Goal: Task Accomplishment & Management: Manage account settings

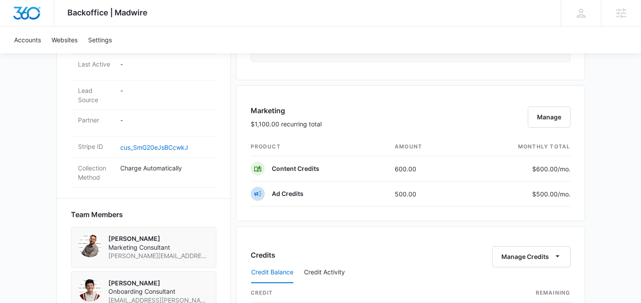
scroll to position [525, 0]
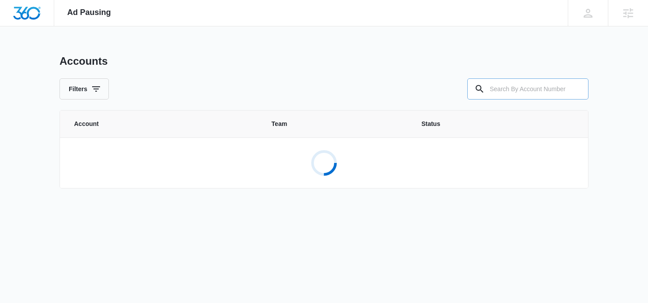
click at [565, 89] on input "text" at bounding box center [527, 88] width 121 height 21
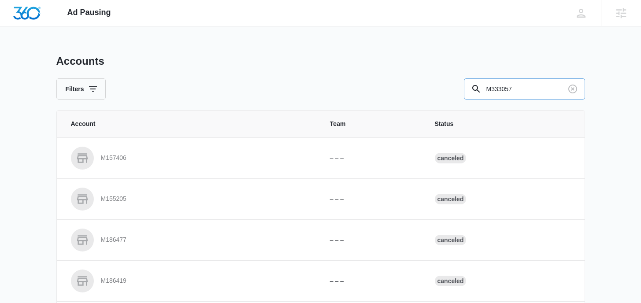
type input "M333057"
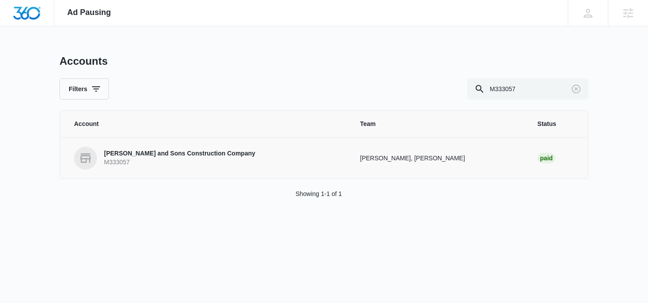
click at [224, 149] on p "[PERSON_NAME] and Sons Construction Company" at bounding box center [179, 153] width 151 height 9
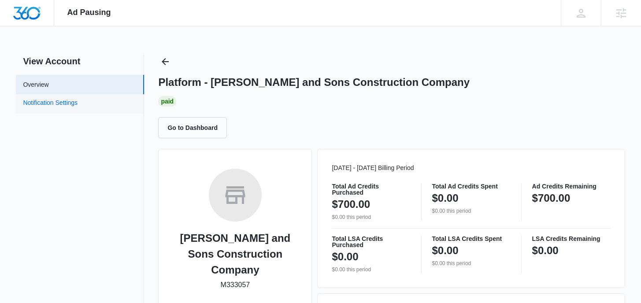
click at [78, 107] on link "Notification Settings" at bounding box center [50, 103] width 55 height 11
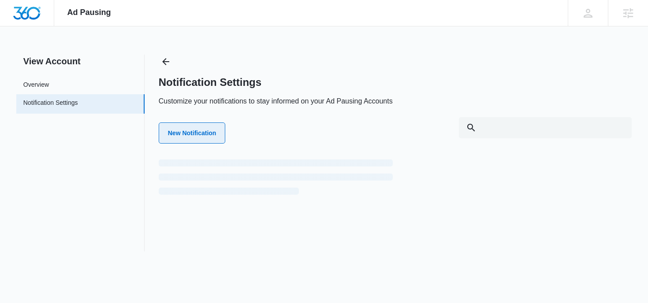
click at [198, 134] on button "New Notification" at bounding box center [192, 133] width 67 height 21
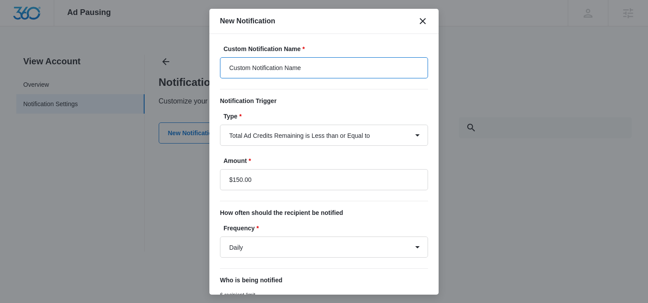
click at [314, 70] on input "Custom Notification Name" at bounding box center [324, 67] width 208 height 21
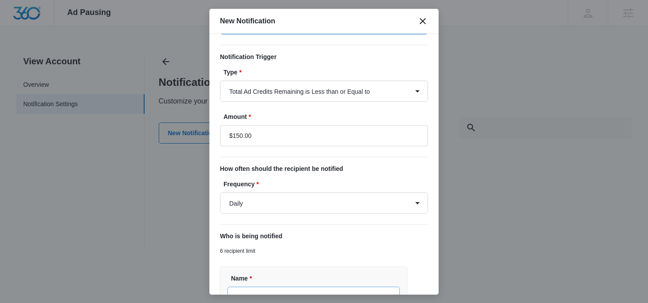
scroll to position [155, 0]
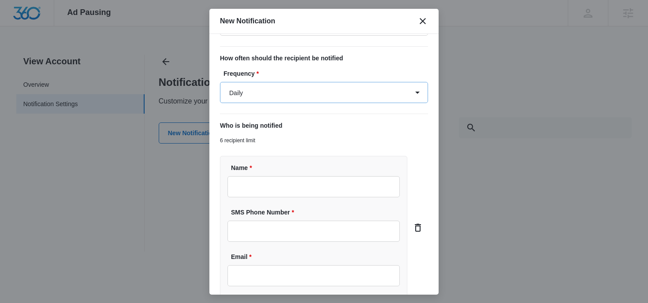
type input "David Mercier - Ad Spend"
click at [276, 97] on select "Daily Every Time" at bounding box center [324, 92] width 208 height 21
select select "every_time"
click at [220, 82] on select "Daily Every Time" at bounding box center [324, 92] width 208 height 21
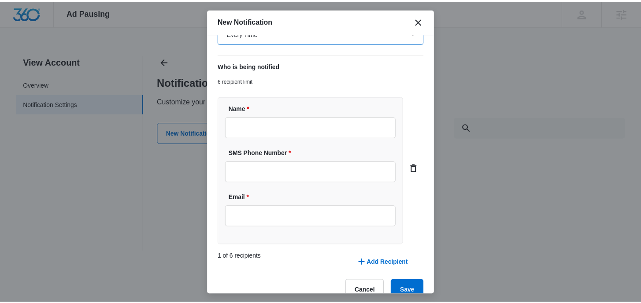
scroll to position [231, 0]
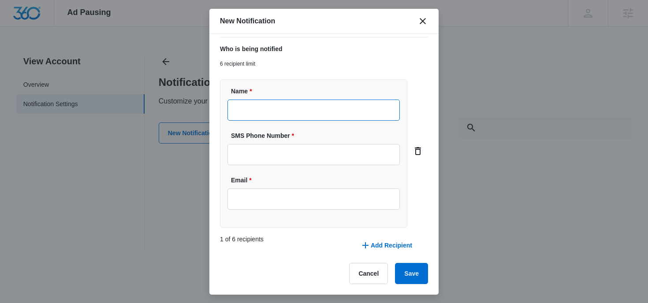
click at [292, 118] on input "Name *" at bounding box center [313, 110] width 172 height 21
type input "Cheyenne Von Hoene"
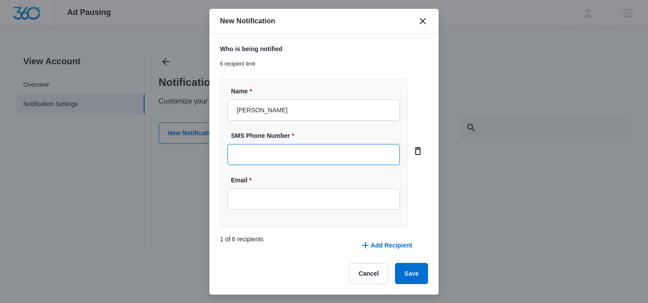
click at [302, 148] on input "SMS Phone Number *" at bounding box center [313, 154] width 172 height 21
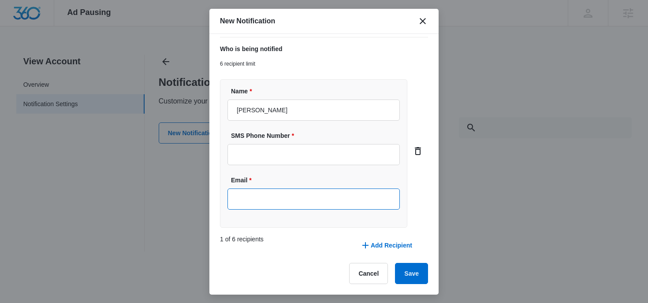
click at [305, 197] on input "Email *" at bounding box center [313, 199] width 172 height 21
type input "[EMAIL_ADDRESS][PERSON_NAME][DOMAIN_NAME]"
click at [313, 233] on div "1 of 6 recipients Add Recipient" at bounding box center [324, 245] width 208 height 35
click at [406, 273] on button "Save" at bounding box center [411, 273] width 33 height 21
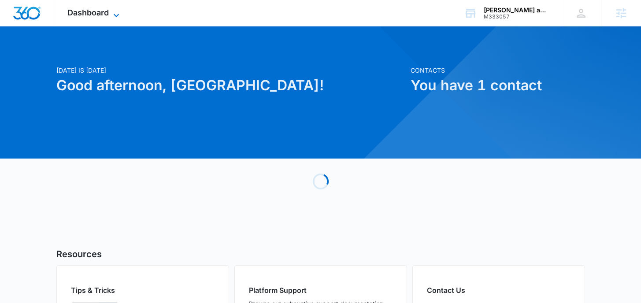
click at [112, 18] on icon at bounding box center [116, 15] width 11 height 11
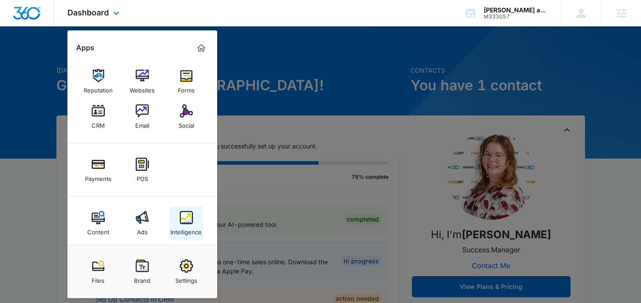
click at [186, 227] on div "Intelligence" at bounding box center [186, 229] width 31 height 11
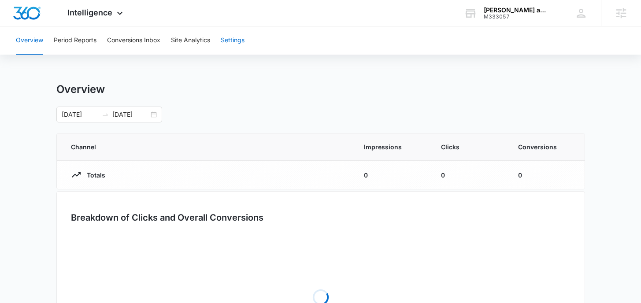
click at [242, 41] on button "Settings" at bounding box center [233, 40] width 24 height 28
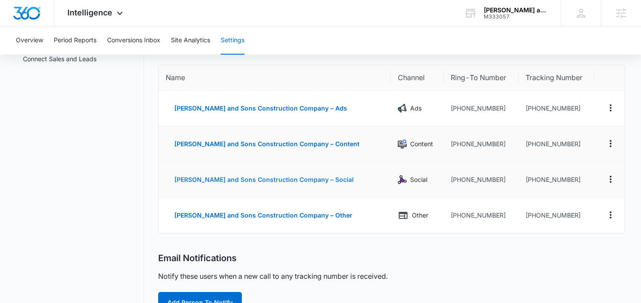
scroll to position [83, 0]
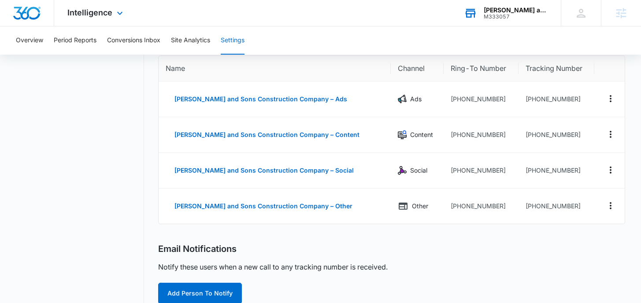
click at [498, 11] on div "[PERSON_NAME] and Sons Construction Company" at bounding box center [516, 10] width 64 height 7
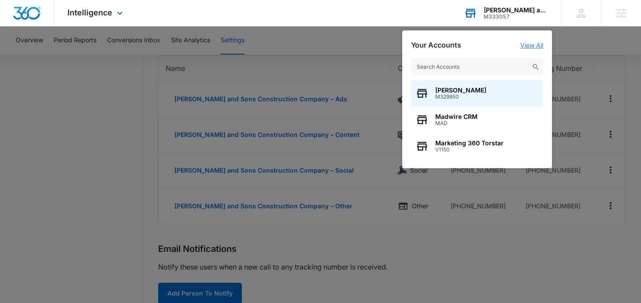
click at [530, 44] on link "View All" at bounding box center [532, 44] width 23 height 7
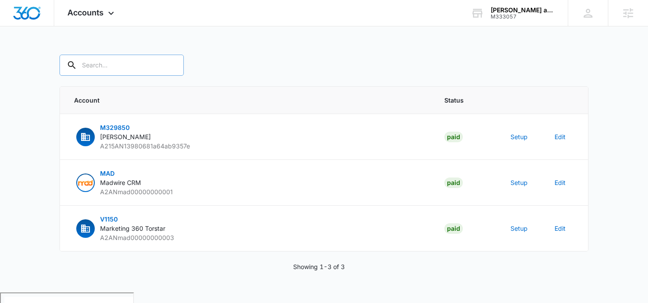
click at [98, 67] on input "text" at bounding box center [122, 65] width 124 height 21
type input "M333057"
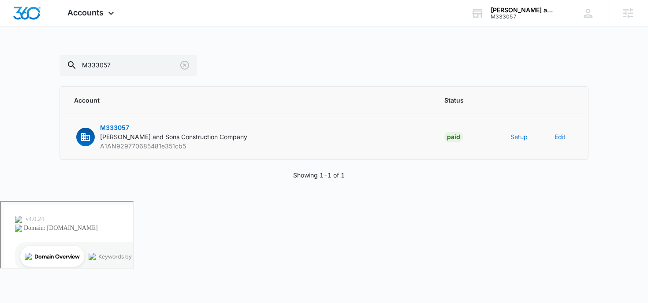
click at [517, 136] on button "Setup" at bounding box center [518, 136] width 17 height 9
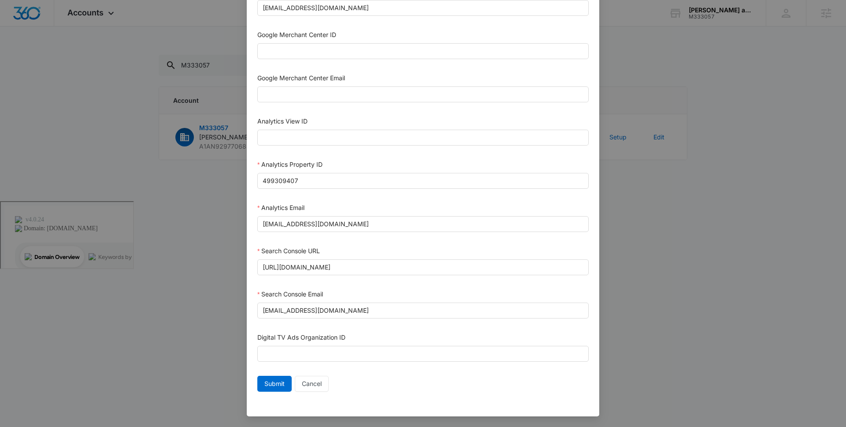
scroll to position [359, 0]
click at [313, 303] on span "Cancel" at bounding box center [312, 384] width 20 height 10
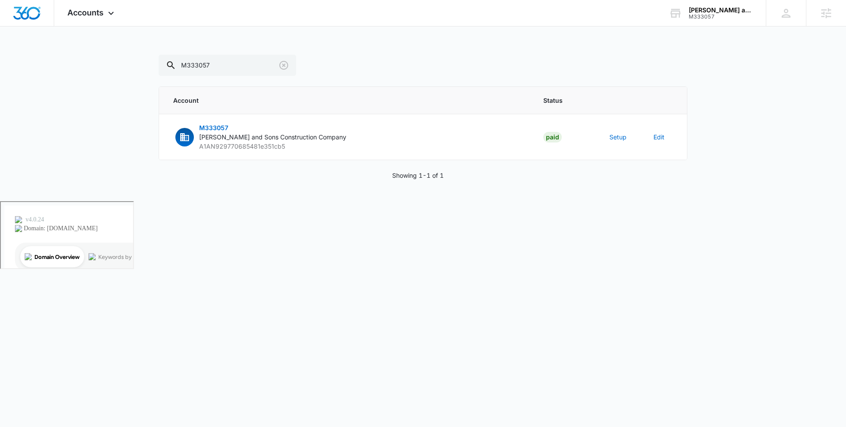
scroll to position [350, 0]
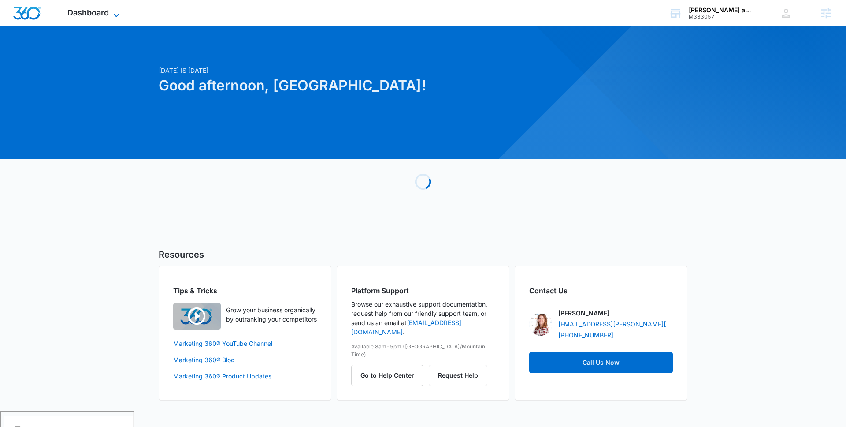
click at [114, 15] on icon at bounding box center [116, 15] width 11 height 11
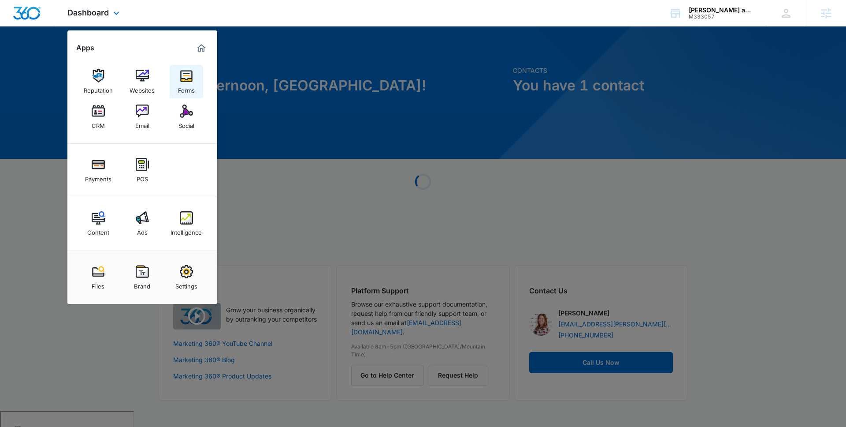
click at [186, 80] on img at bounding box center [186, 75] width 13 height 13
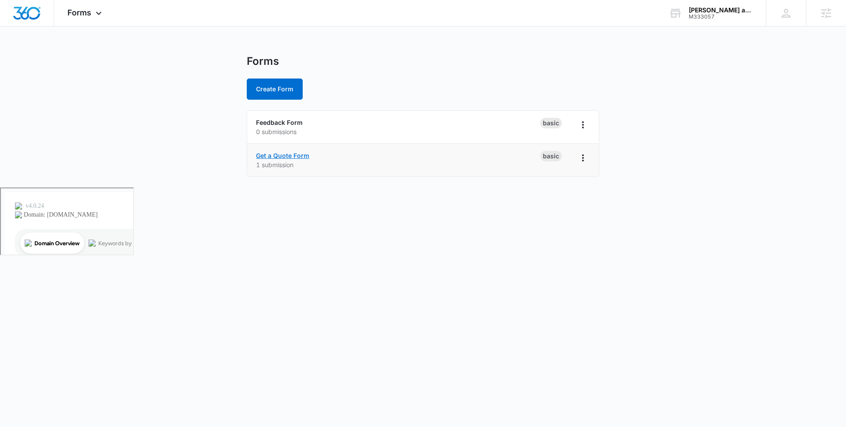
click at [287, 154] on link "Get a Quote Form" at bounding box center [282, 155] width 53 height 7
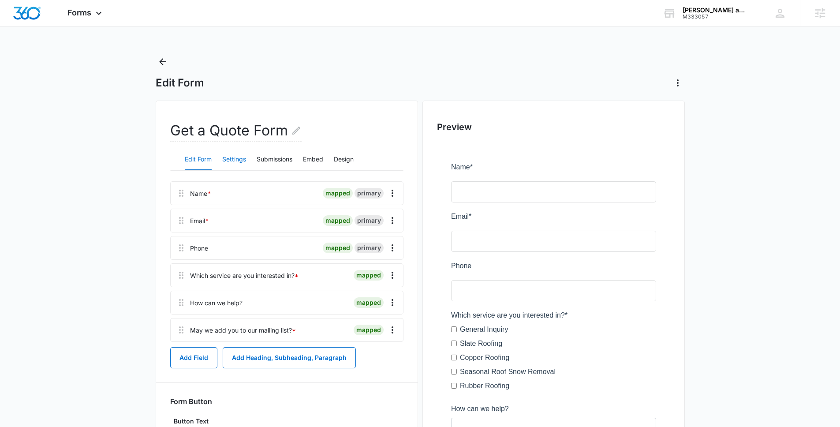
click at [237, 162] on button "Settings" at bounding box center [234, 159] width 24 height 21
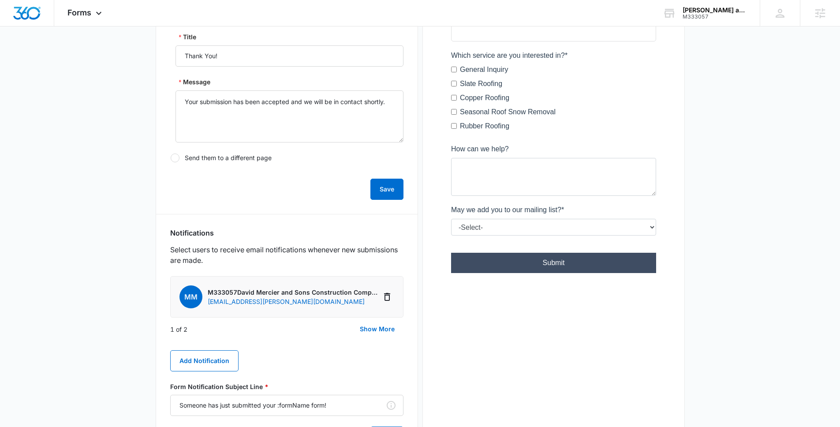
scroll to position [336, 0]
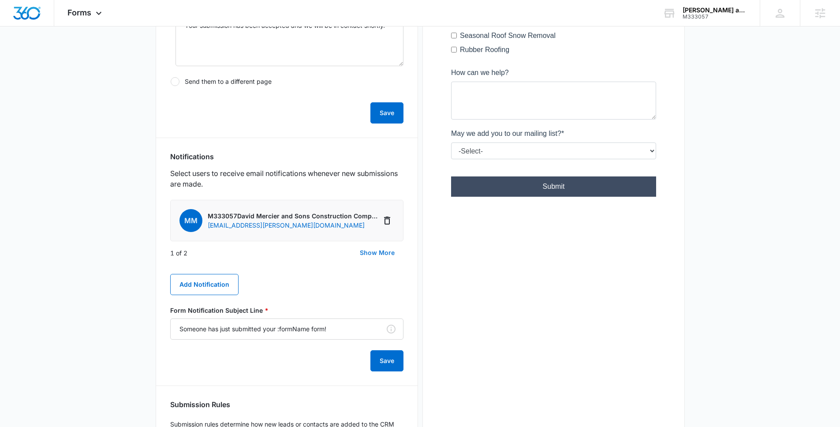
click at [371, 253] on button "Show More" at bounding box center [377, 252] width 52 height 21
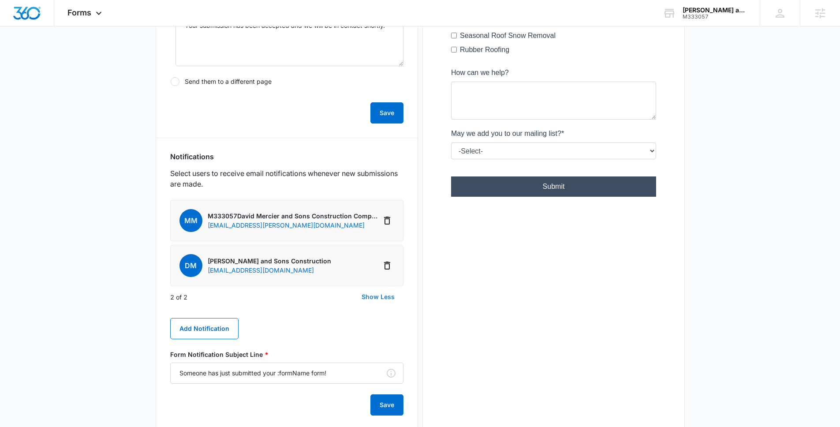
scroll to position [353, 0]
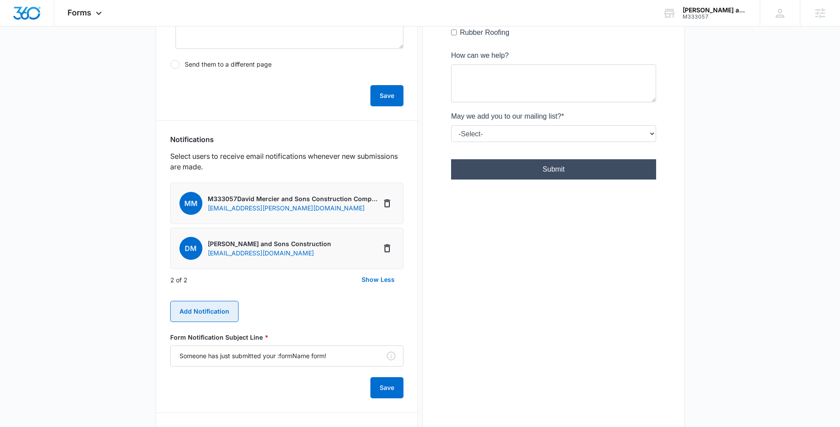
click at [207, 315] on button "Add Notification" at bounding box center [204, 311] width 68 height 21
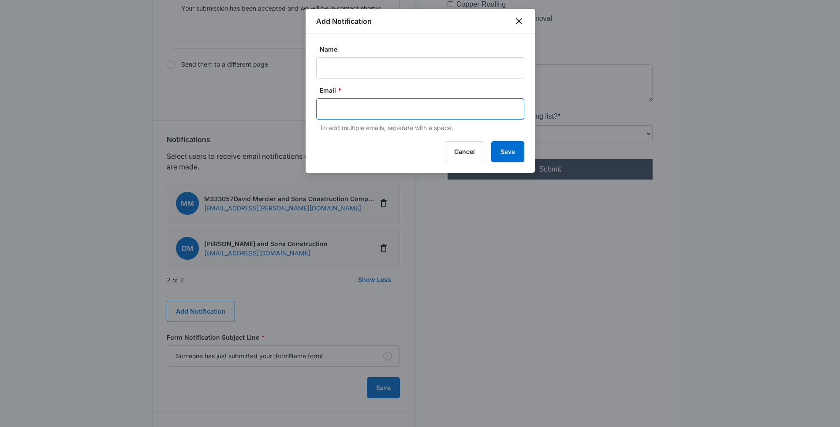
click at [411, 110] on input "text" at bounding box center [420, 108] width 191 height 13
click at [517, 22] on icon "close" at bounding box center [519, 21] width 6 height 6
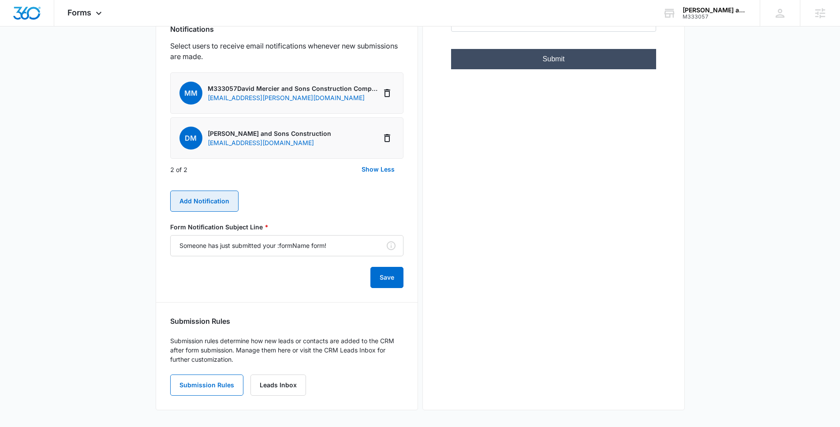
scroll to position [464, 0]
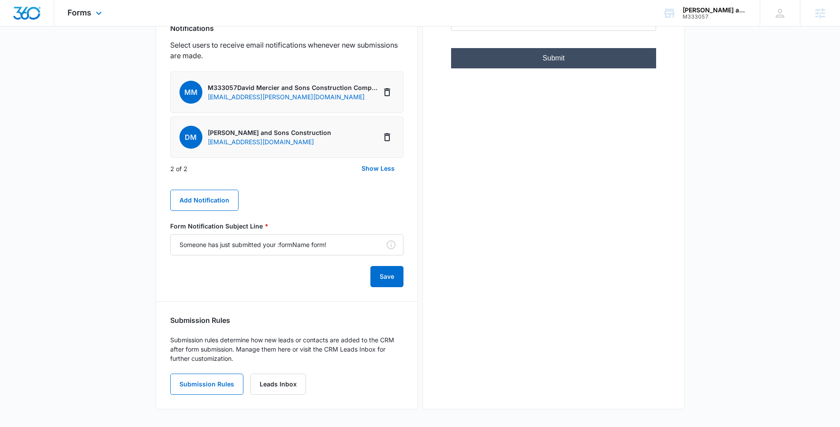
click at [95, 19] on div "Forms Apps Reputation Websites Forms CRM Email Social Payments POS Content Ads …" at bounding box center [85, 13] width 63 height 26
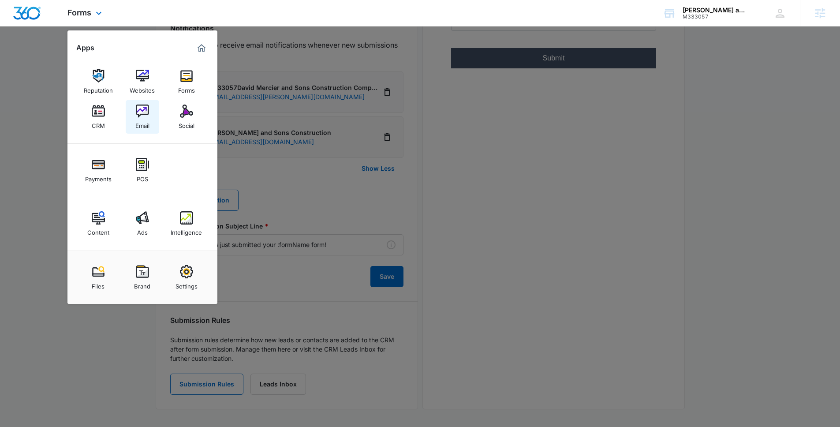
click at [126, 118] on link "Email" at bounding box center [142, 116] width 33 height 33
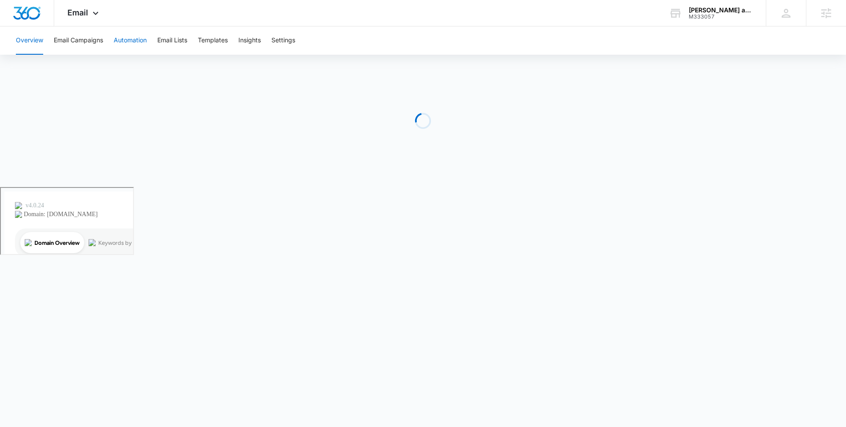
click at [125, 39] on button "Automation" at bounding box center [130, 40] width 33 height 28
click at [89, 14] on div "Email Apps Reputation Websites Forms CRM Email Social Payments POS Content Ads …" at bounding box center [84, 13] width 60 height 26
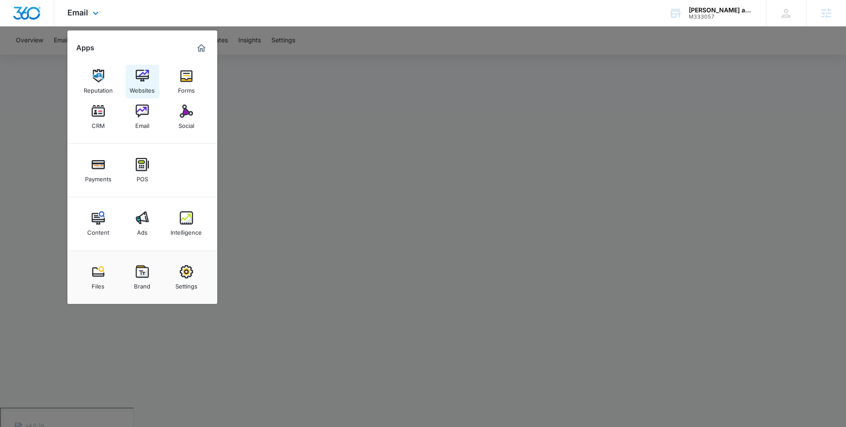
click at [149, 89] on div "Websites" at bounding box center [142, 87] width 25 height 11
